Goal: Information Seeking & Learning: Learn about a topic

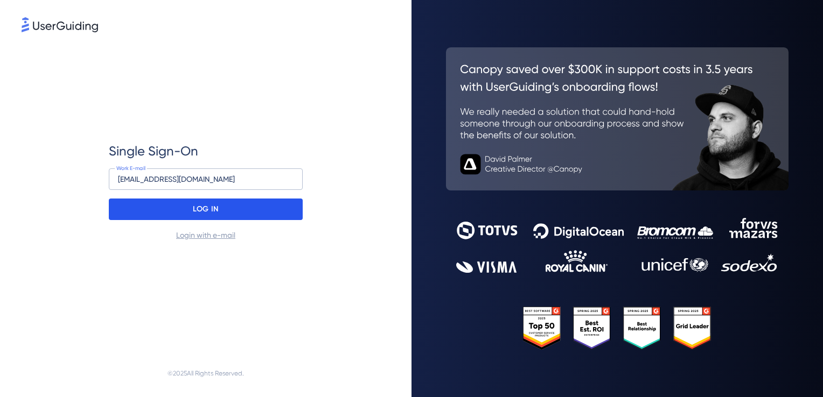
click at [172, 209] on div "LOG IN" at bounding box center [206, 210] width 194 height 22
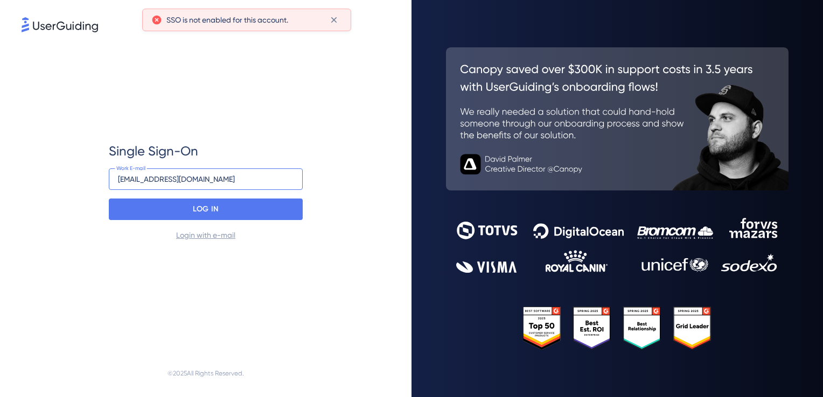
click at [213, 184] on input "[EMAIL_ADDRESS][DOMAIN_NAME]" at bounding box center [206, 179] width 194 height 22
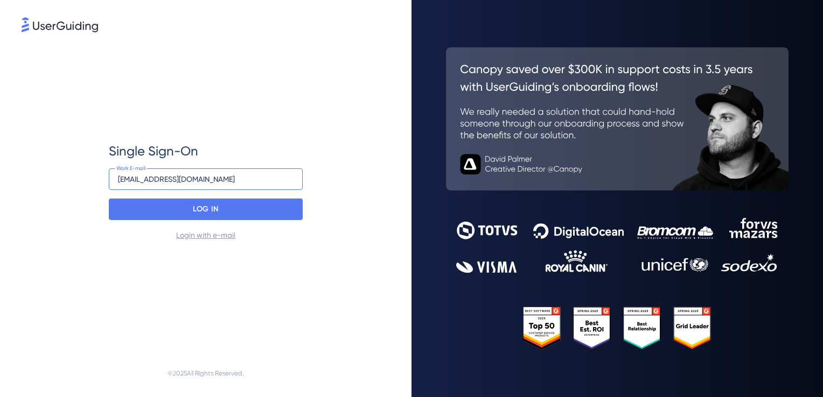
drag, startPoint x: 224, startPoint y: 175, endPoint x: -2, endPoint y: 175, distance: 226.1
click at [0, 175] on html "Single Sign-On [EMAIL_ADDRESS][DOMAIN_NAME] Work E-mail LOG IN Login with e-mai…" at bounding box center [411, 198] width 823 height 397
click at [196, 170] on input "serena-" at bounding box center [206, 179] width 194 height 22
type input "[EMAIL_ADDRESS][PERSON_NAME][DOMAIN_NAME]"
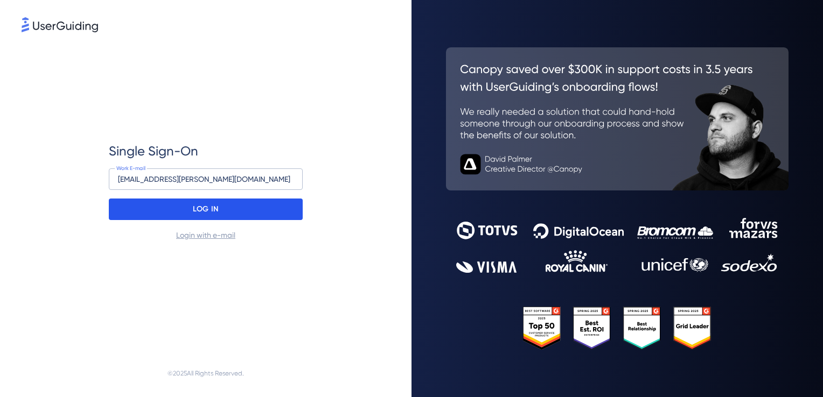
click at [200, 208] on p "LOG IN" at bounding box center [205, 209] width 25 height 17
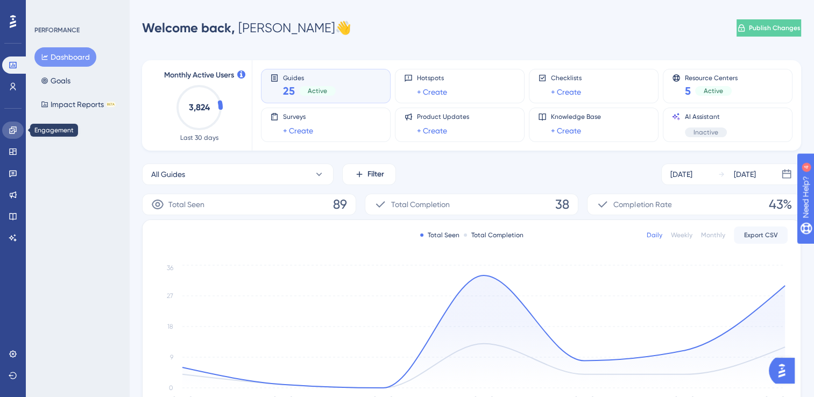
click at [9, 132] on icon at bounding box center [13, 130] width 9 height 9
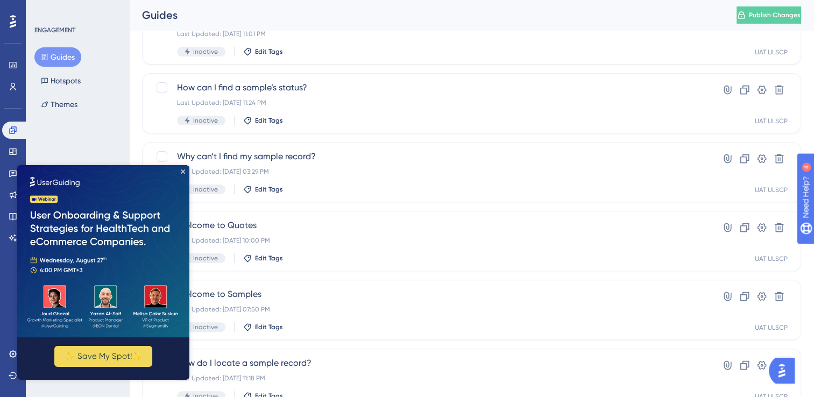
scroll to position [269, 0]
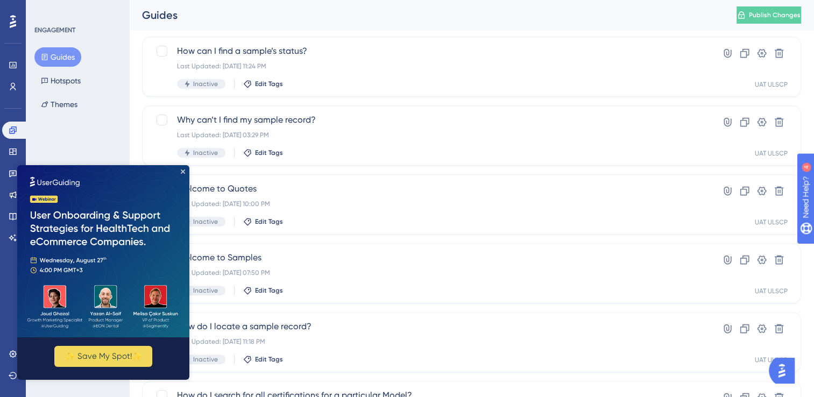
click at [95, 129] on div "ENGAGEMENT Guides Hotspots Themes" at bounding box center [77, 198] width 103 height 397
click at [186, 173] on img at bounding box center [103, 251] width 172 height 172
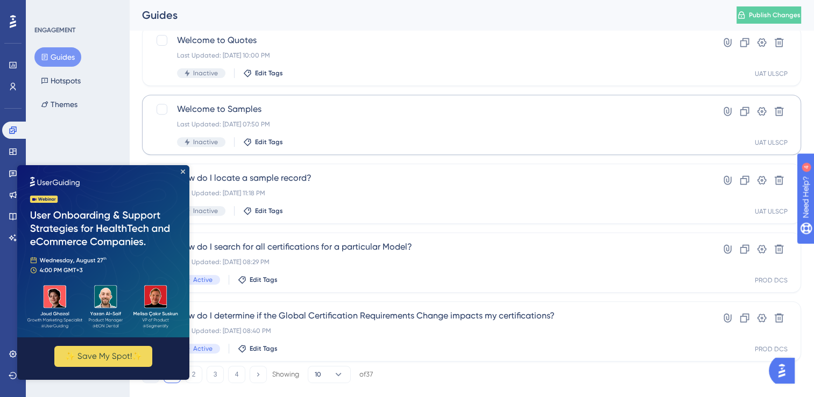
scroll to position [431, 0]
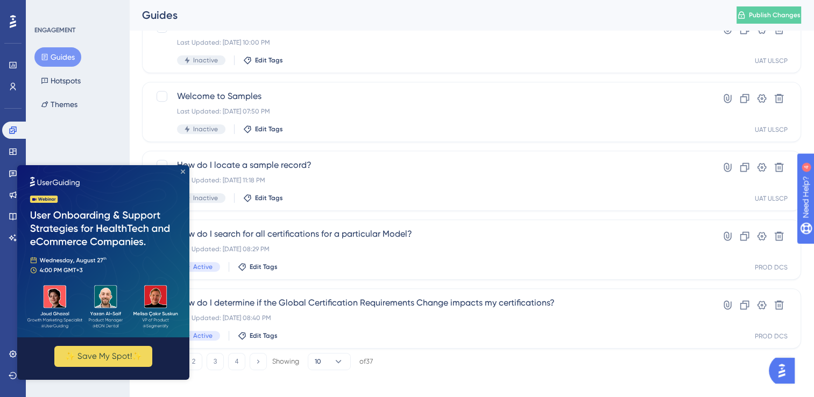
click at [184, 171] on icon "Close Preview" at bounding box center [183, 172] width 4 height 4
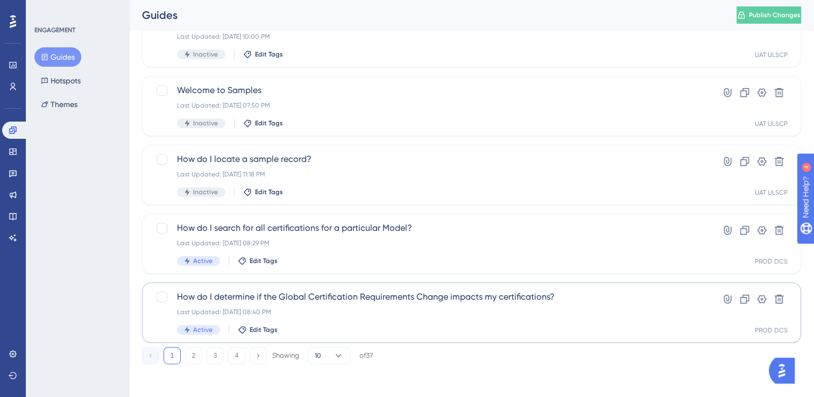
scroll to position [438, 0]
click at [197, 351] on button "2" at bounding box center [193, 354] width 17 height 17
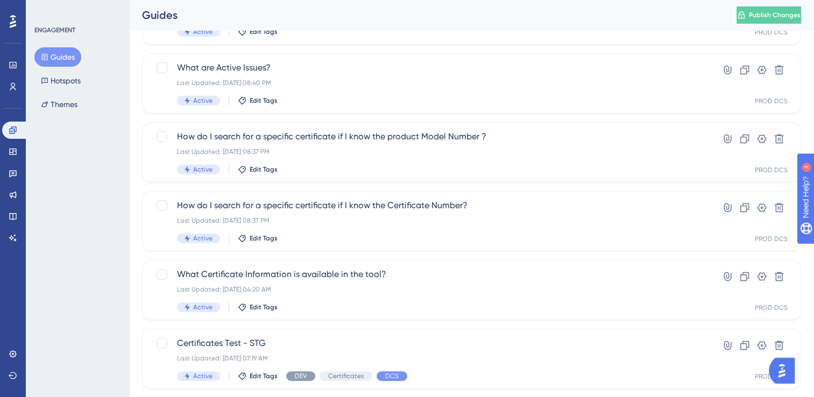
scroll to position [222, 0]
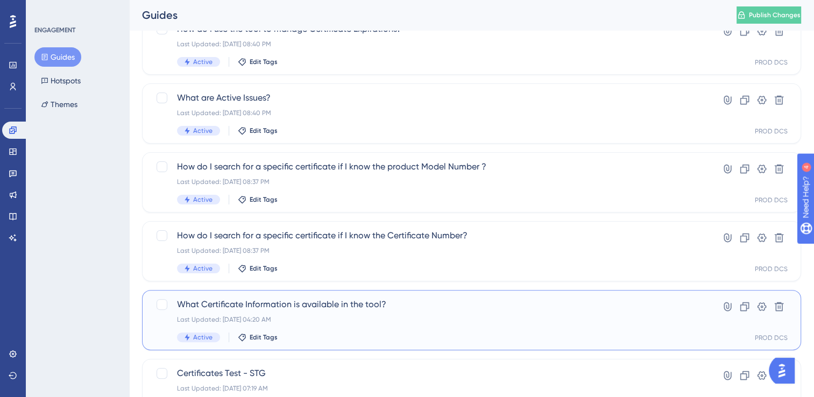
click at [297, 313] on div "What Certificate Information is available in the tool? Last Updated: Aug 14 202…" at bounding box center [428, 320] width 503 height 44
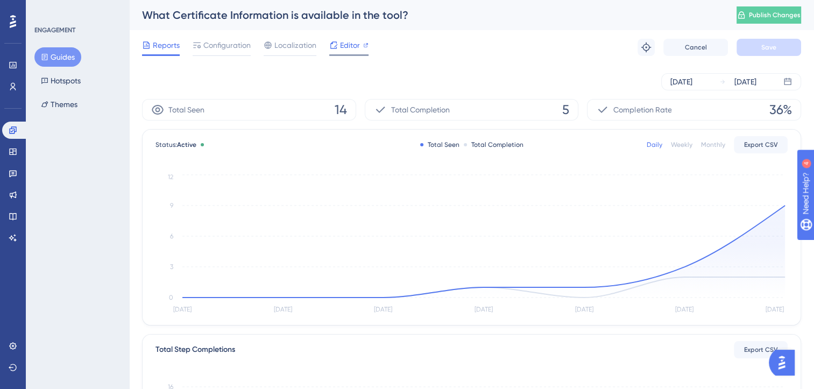
click at [349, 51] on span "Editor" at bounding box center [350, 45] width 20 height 13
